Goal: Check status: Check status

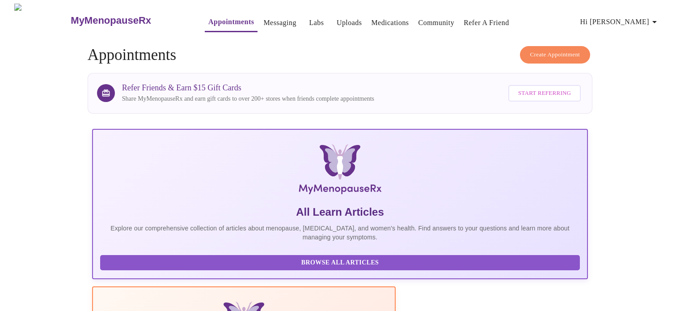
scroll to position [166, 0]
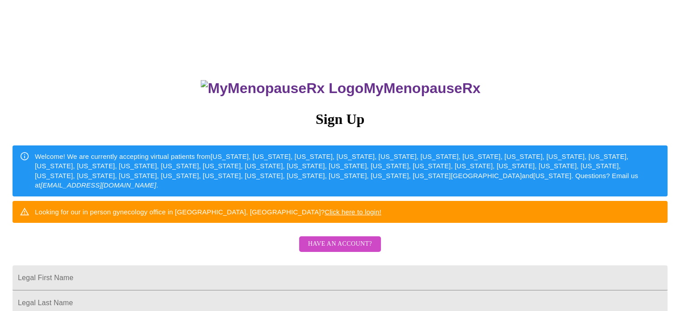
click at [337, 82] on h3 "MyMenopauseRx" at bounding box center [341, 88] width 654 height 17
click at [318, 81] on h3 "MyMenopauseRx" at bounding box center [341, 88] width 654 height 17
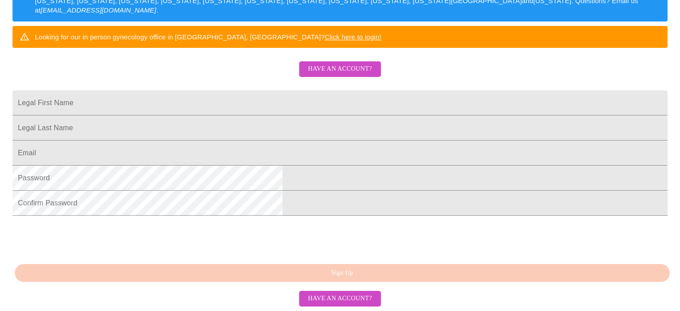
scroll to position [243, 0]
click at [340, 299] on span "Have an account?" at bounding box center [340, 298] width 64 height 11
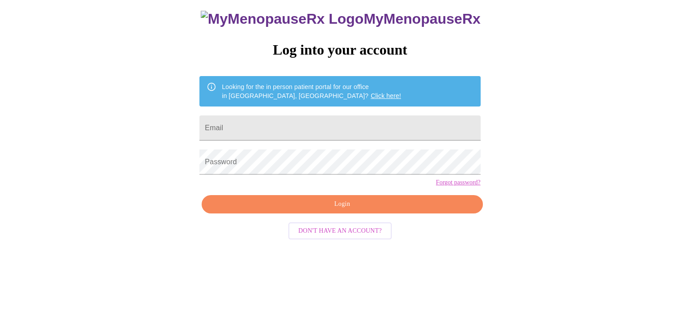
scroll to position [17, 0]
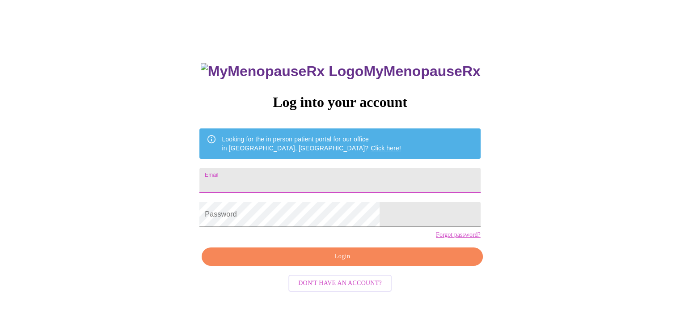
click at [331, 169] on input "Email" at bounding box center [339, 180] width 281 height 25
type input "[PERSON_NAME][EMAIL_ADDRESS][PERSON_NAME][DOMAIN_NAME]"
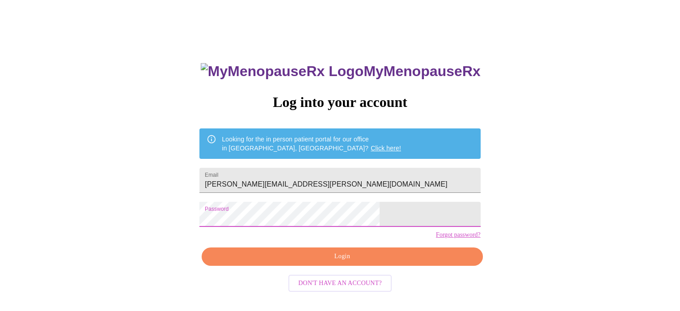
click at [358, 262] on span "Login" at bounding box center [342, 256] width 260 height 11
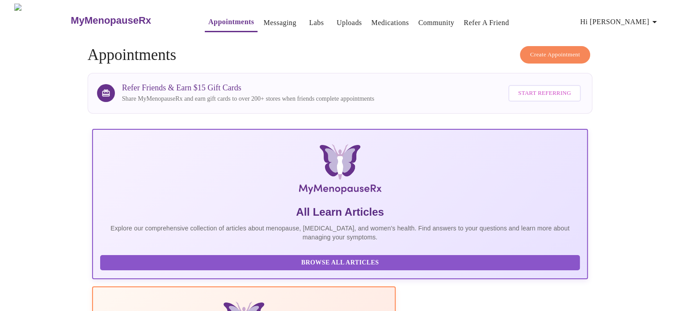
click at [654, 21] on icon "button" at bounding box center [654, 22] width 11 height 11
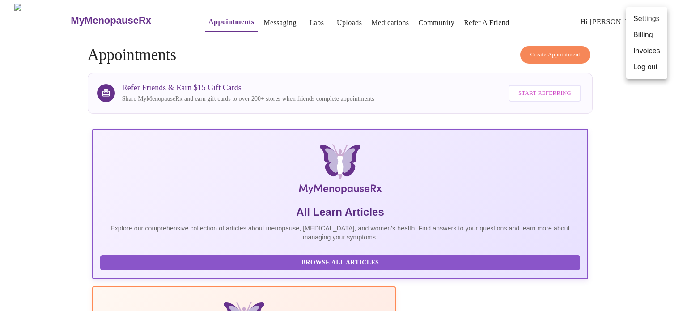
click at [462, 44] on div at bounding box center [343, 155] width 687 height 311
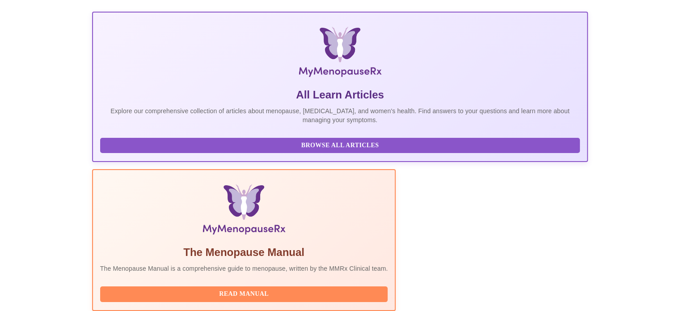
scroll to position [177, 0]
